Goal: Communication & Community: Participate in discussion

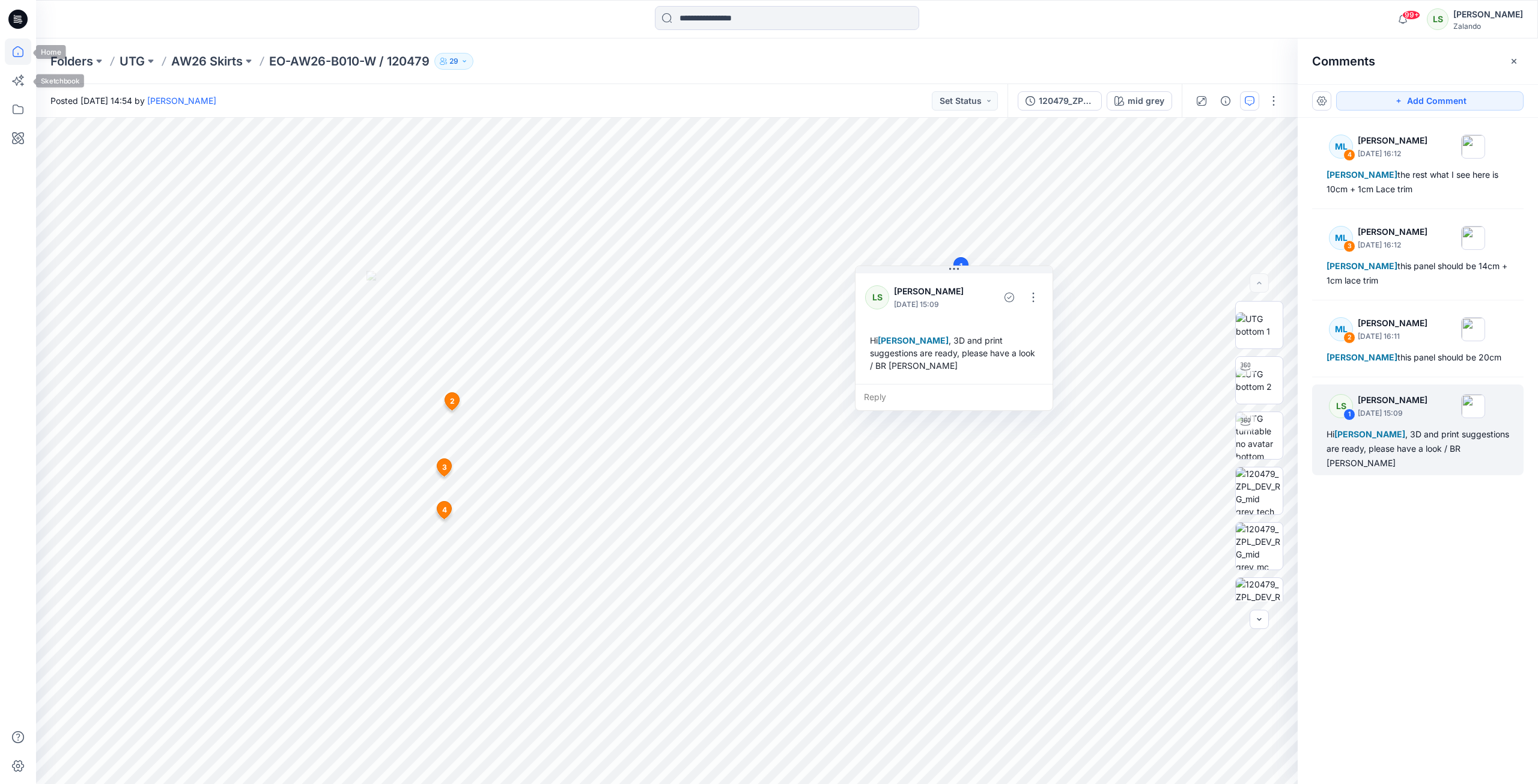
click at [18, 39] on icon at bounding box center [18, 51] width 27 height 27
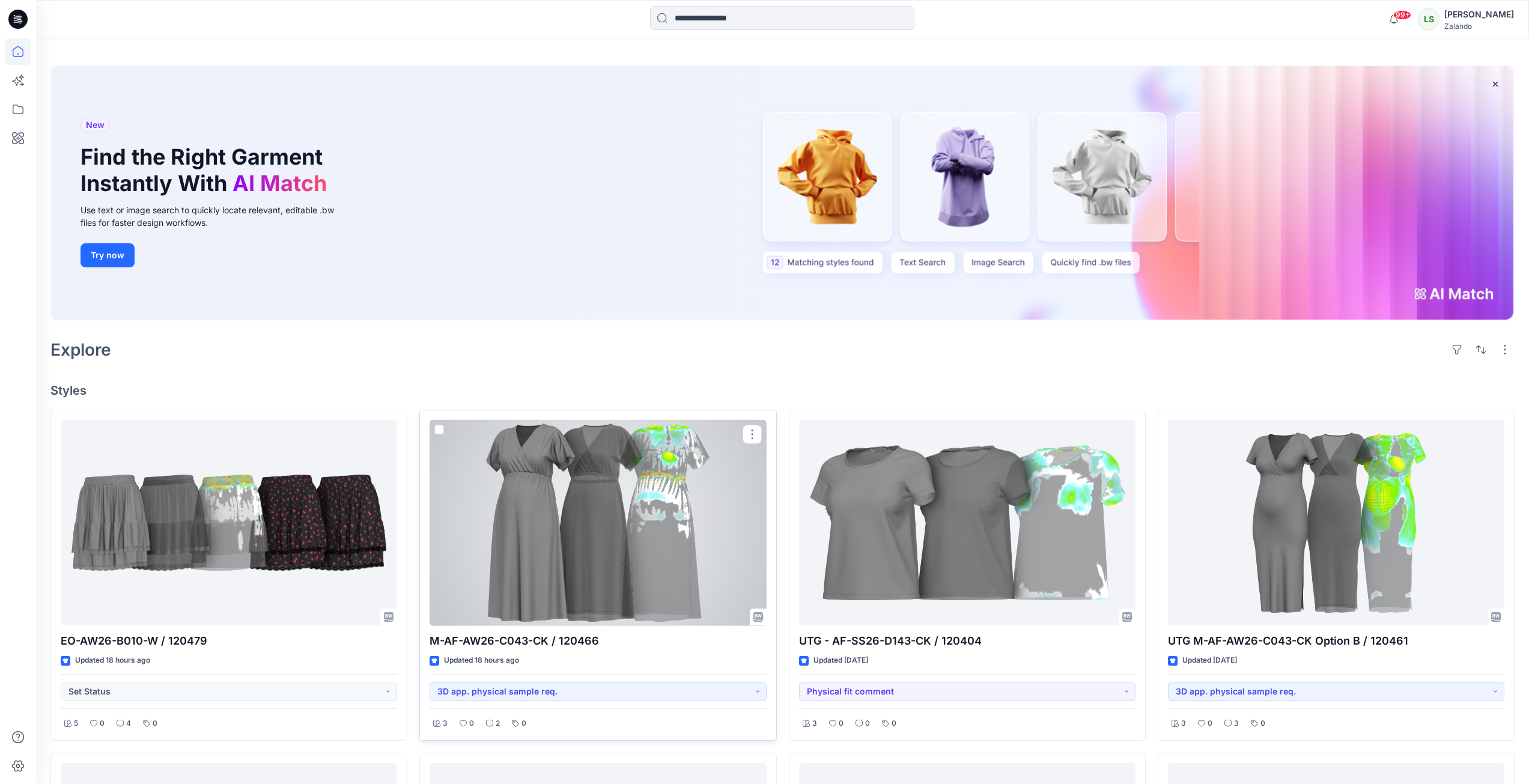
scroll to position [60, 0]
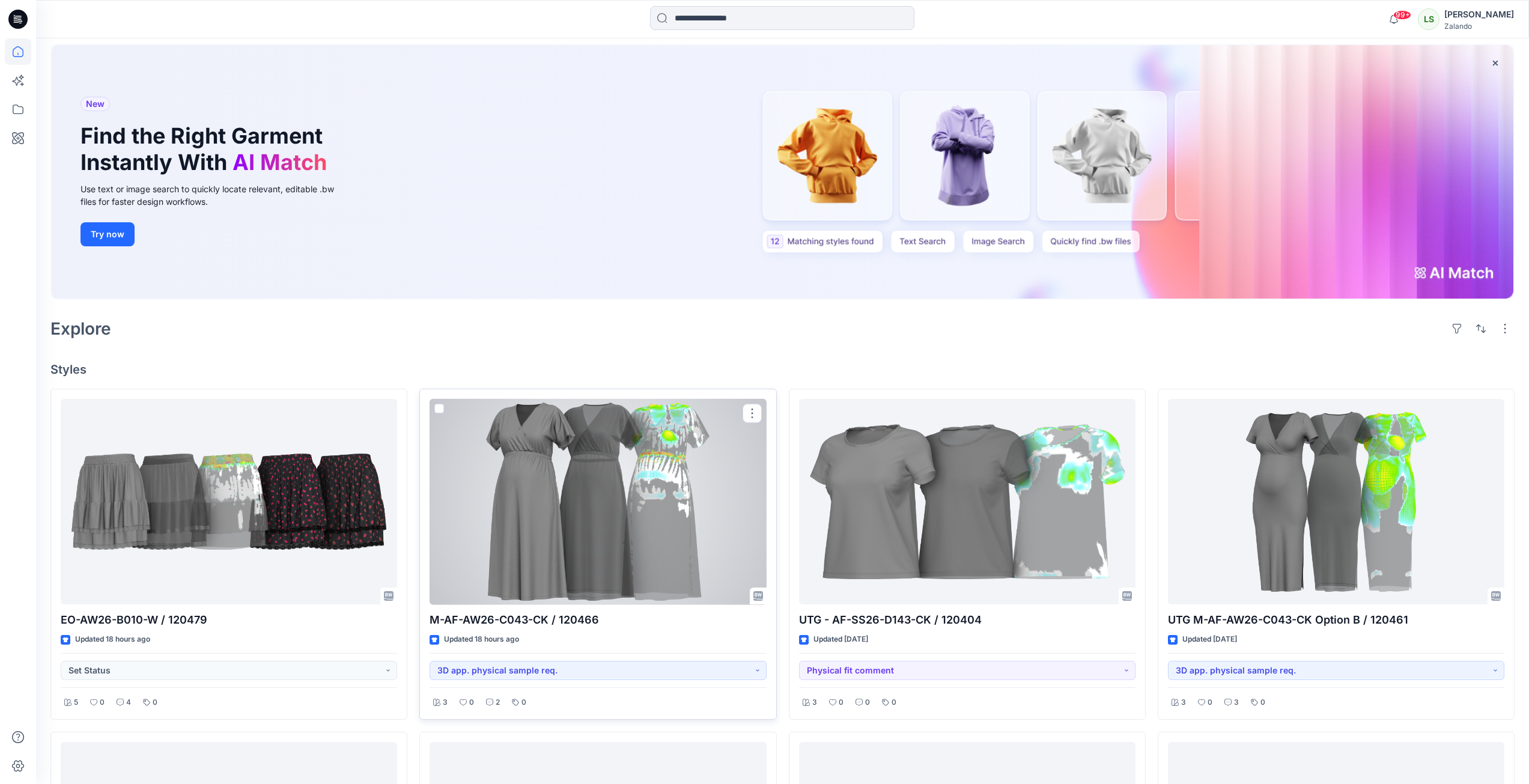
click at [580, 530] on div at bounding box center [597, 501] width 336 height 206
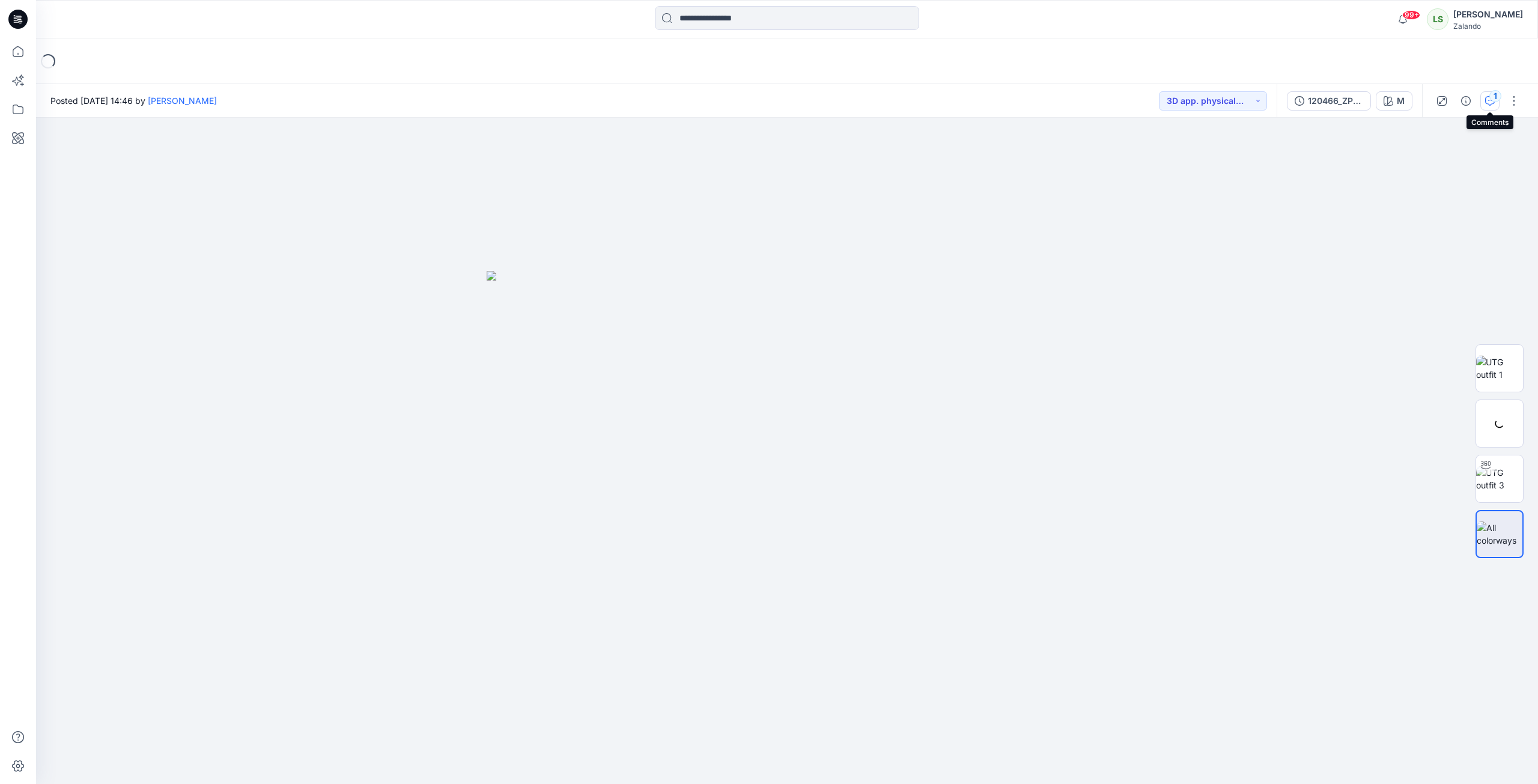
click at [1494, 106] on button "1" at bounding box center [1490, 101] width 19 height 19
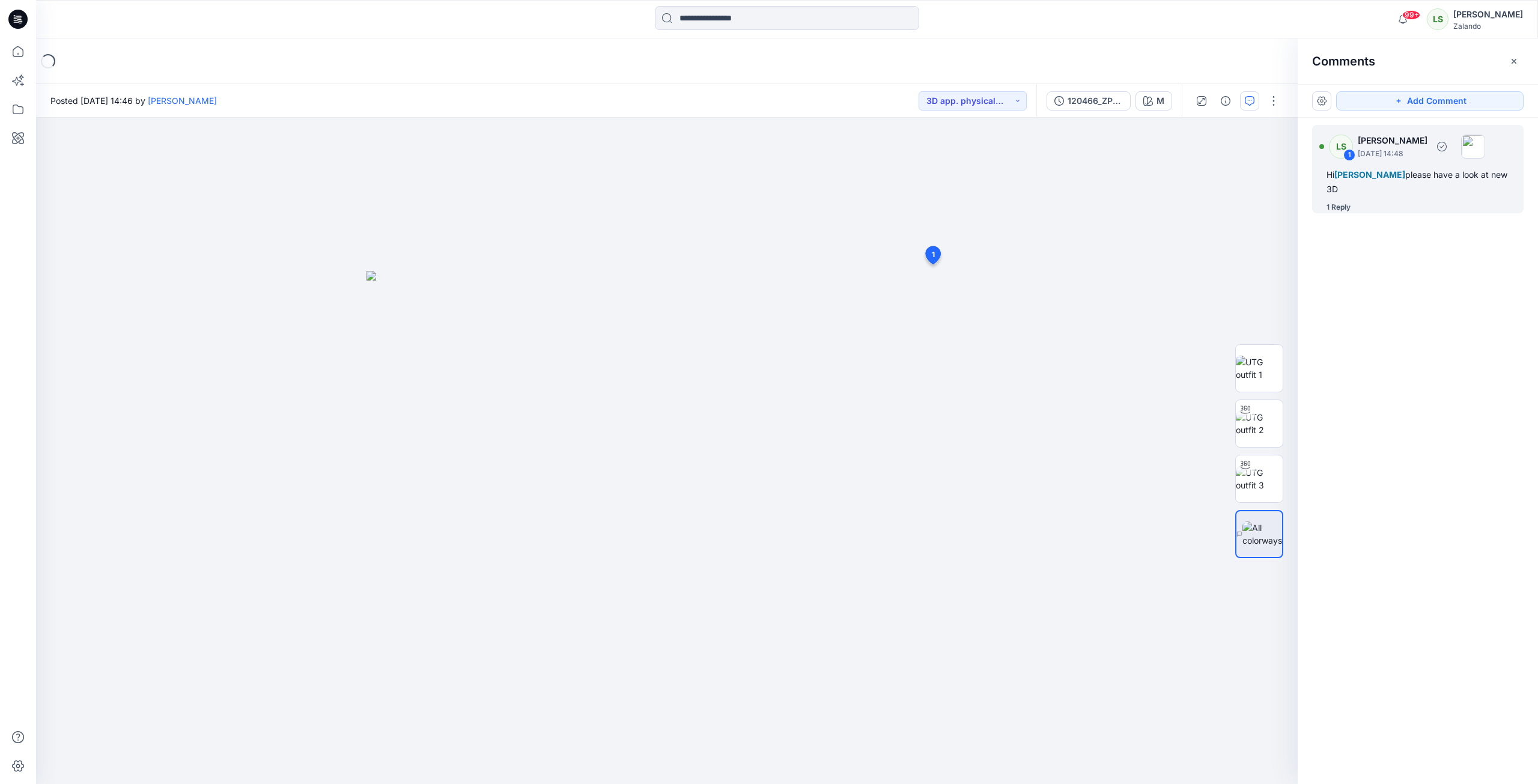
click at [1361, 210] on div "1 Reply" at bounding box center [1426, 207] width 197 height 12
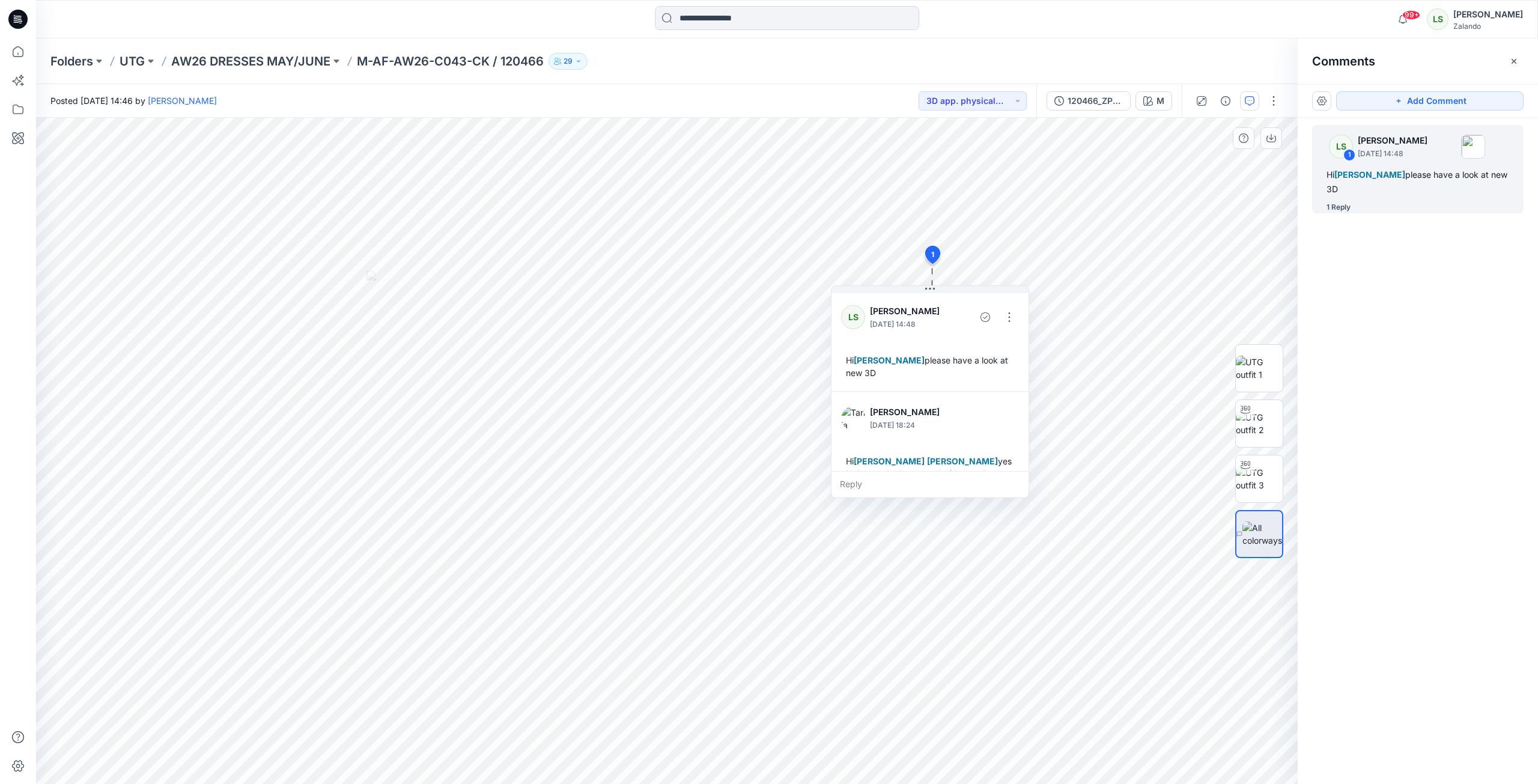
scroll to position [59, 0]
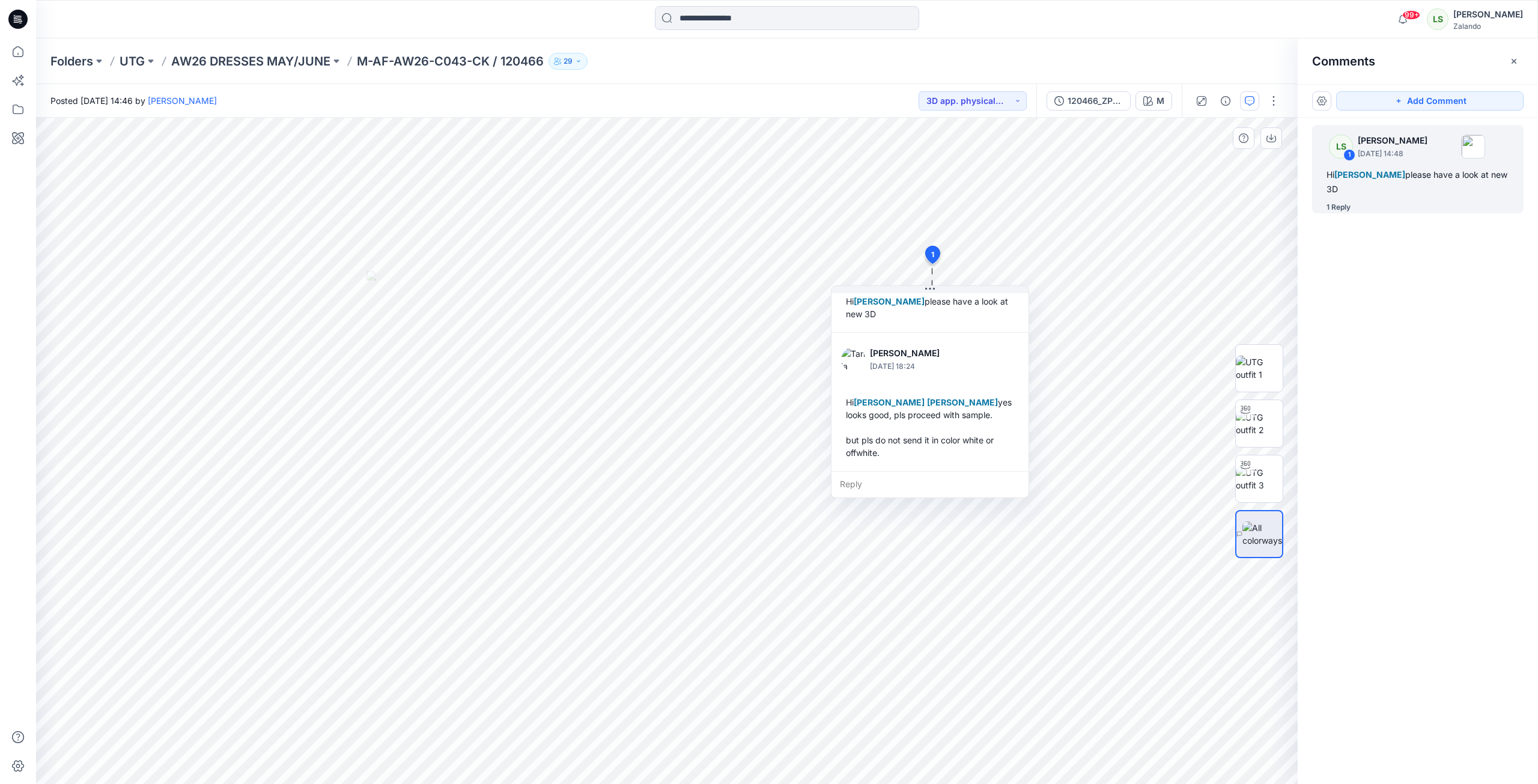
click at [869, 490] on div "Reply" at bounding box center [930, 484] width 197 height 27
click at [893, 564] on p "[EMAIL_ADDRESS][DOMAIN_NAME]" at bounding box center [920, 570] width 90 height 12
click at [913, 570] on p "[PERSON_NAME][EMAIL_ADDRESS][DOMAIN_NAME]" at bounding box center [920, 570] width 90 height 12
type textarea "**********"
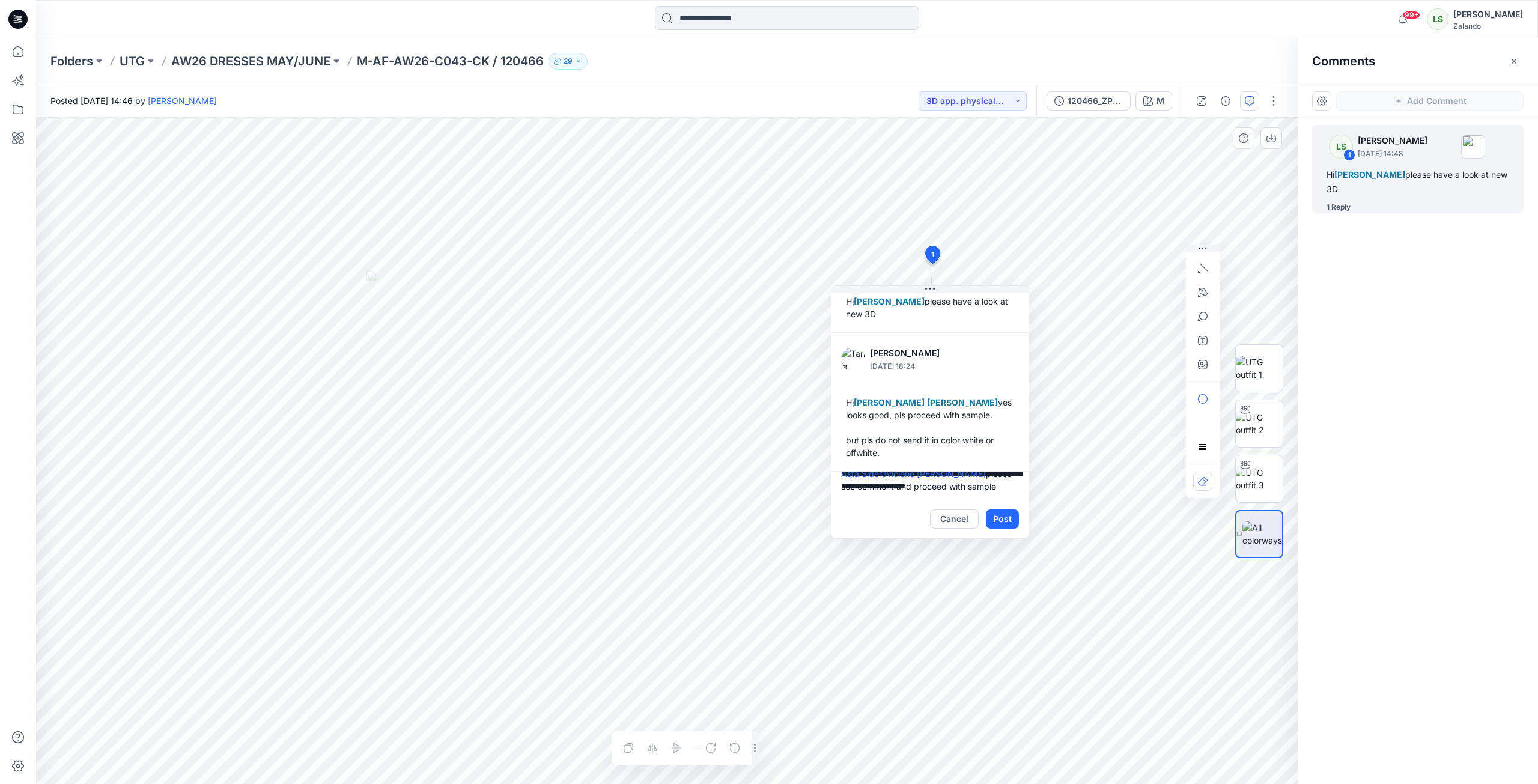
scroll to position [0, 0]
click at [1006, 510] on button "Post" at bounding box center [1002, 519] width 33 height 19
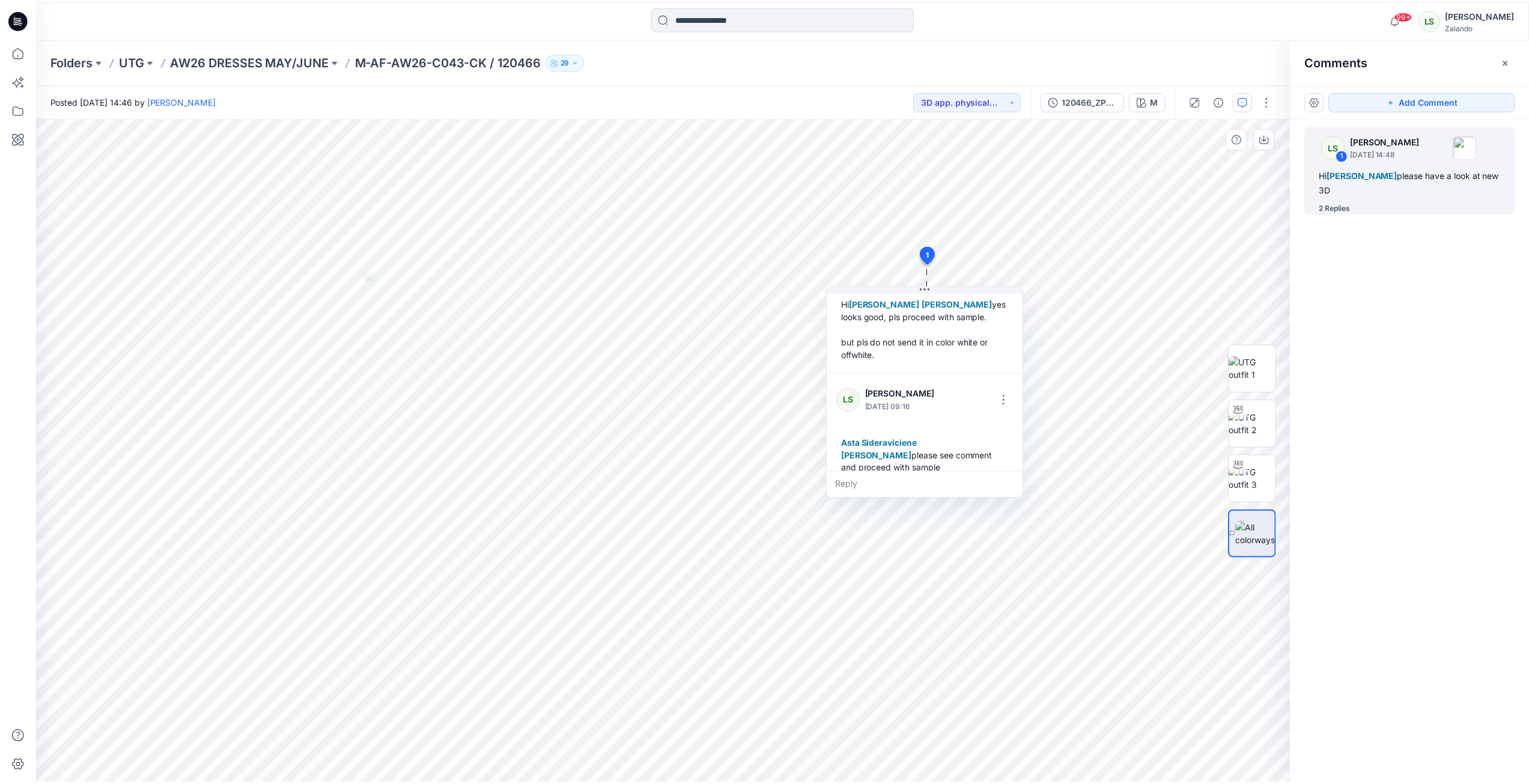
scroll to position [173, 0]
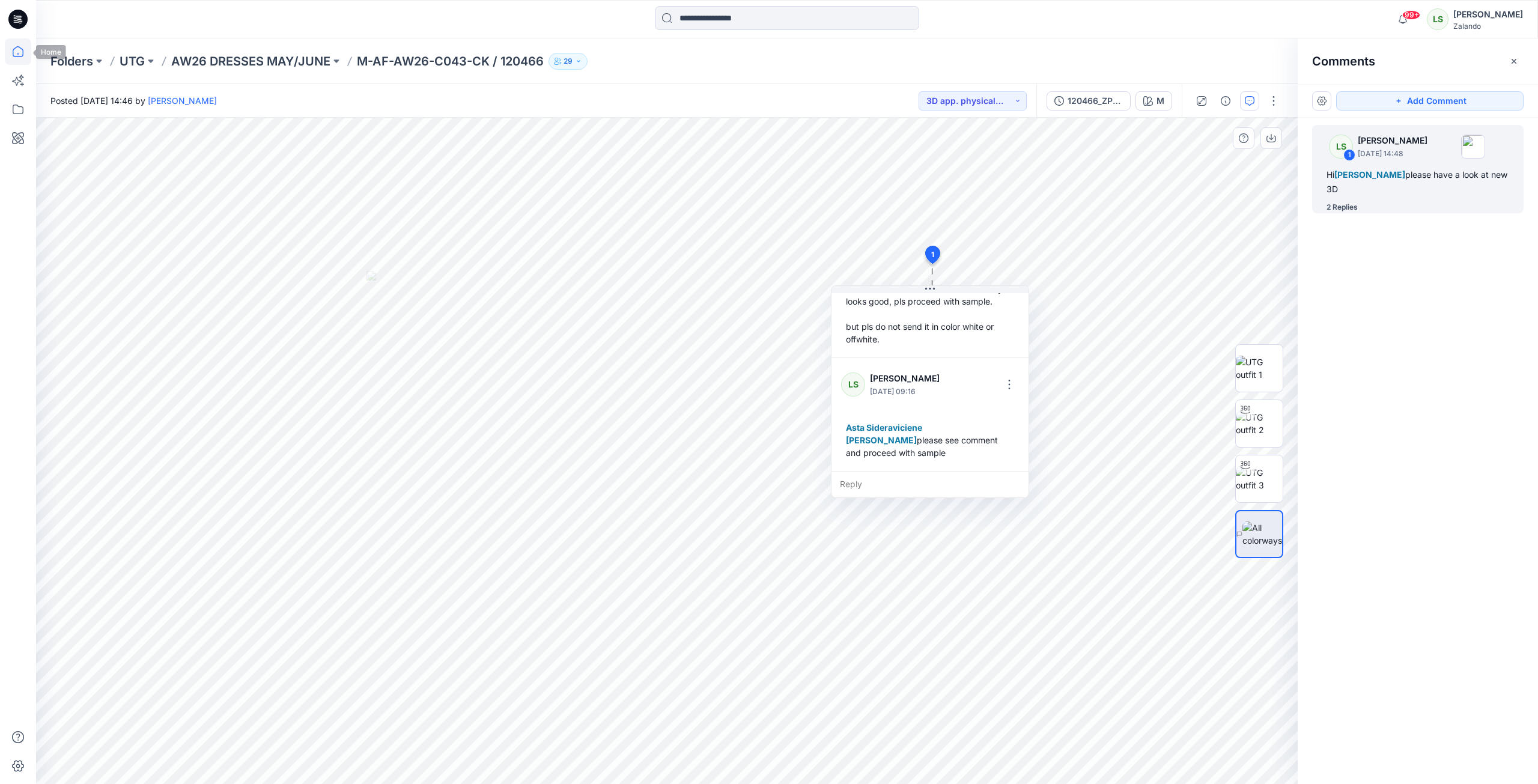
click at [17, 49] on icon at bounding box center [18, 51] width 27 height 27
